Goal: Find contact information: Find contact information

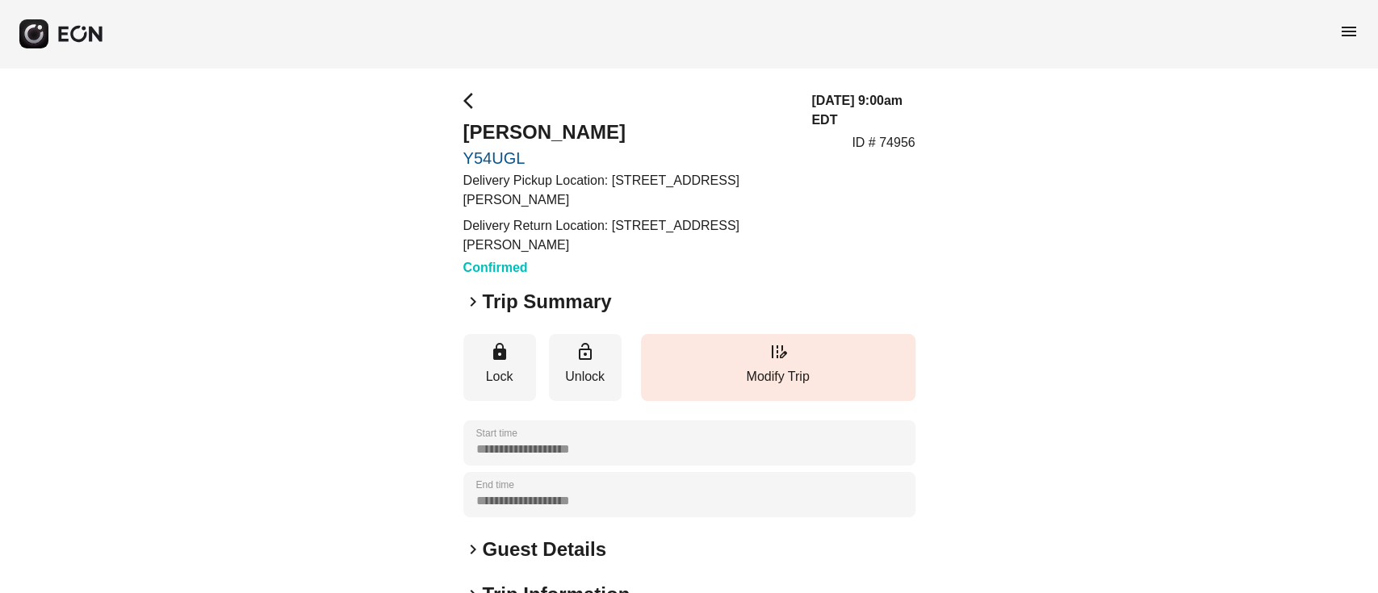
scroll to position [157, 0]
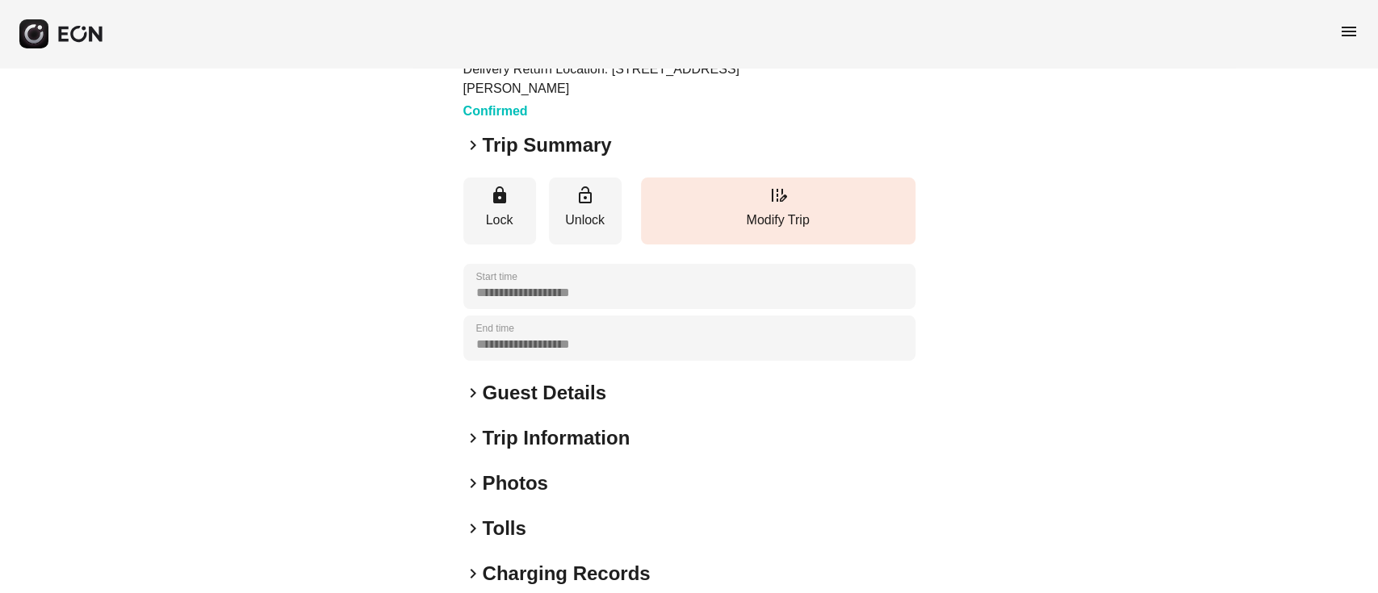
click at [542, 387] on h2 "Guest Details" at bounding box center [545, 393] width 124 height 26
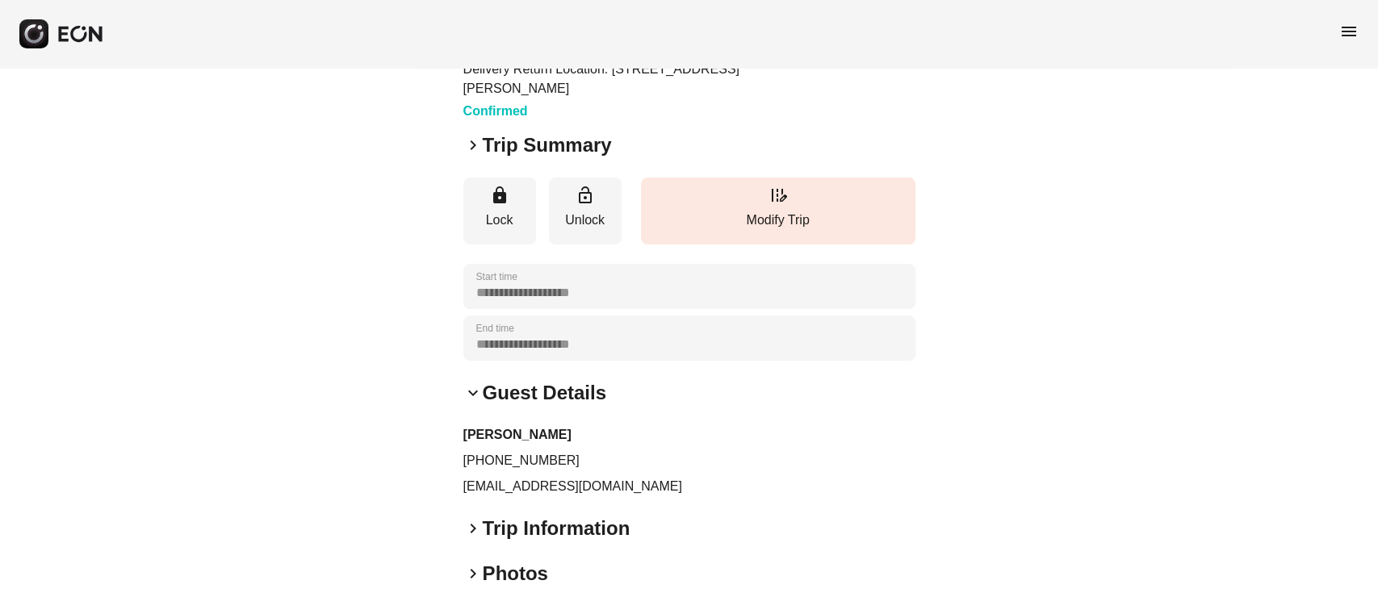
click at [463, 488] on p "[EMAIL_ADDRESS][DOMAIN_NAME]" at bounding box center [689, 486] width 452 height 19
copy div "[EMAIL_ADDRESS][DOMAIN_NAME] keyboard_arrow_right"
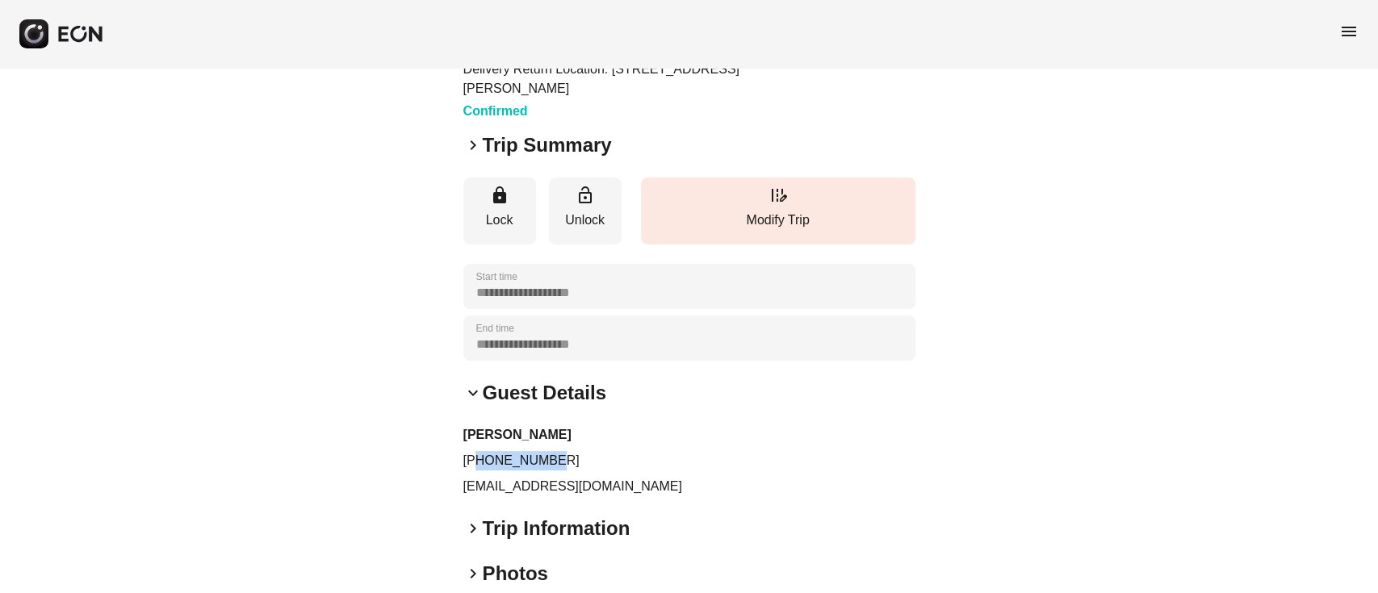
drag, startPoint x: 478, startPoint y: 462, endPoint x: 626, endPoint y: 452, distance: 148.8
click at [626, 452] on p "[PHONE_NUMBER]" at bounding box center [689, 460] width 452 height 19
copy p "9295105283"
